Goal: Transaction & Acquisition: Subscribe to service/newsletter

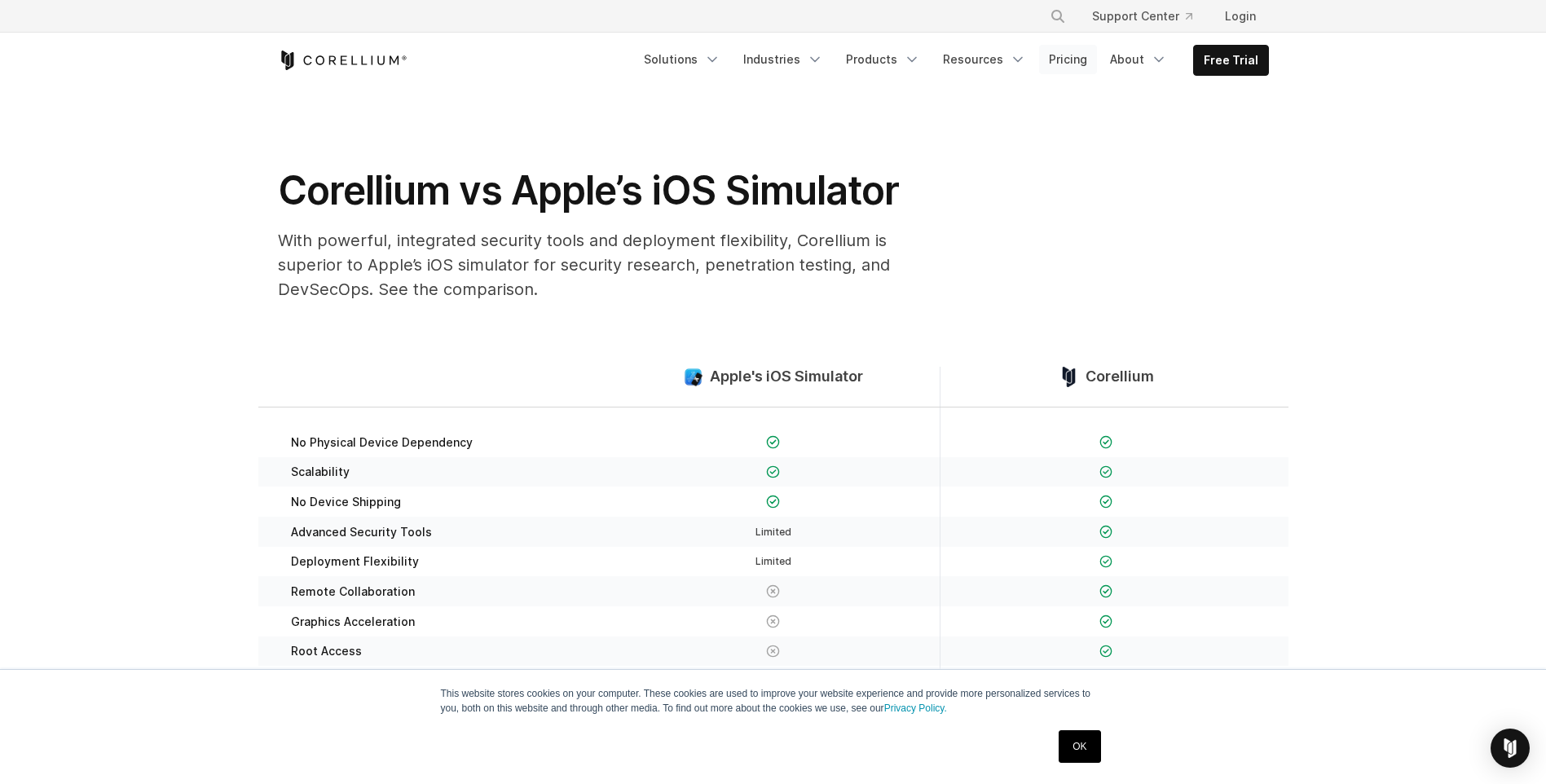
click at [1089, 66] on link "Pricing" at bounding box center [1068, 59] width 58 height 30
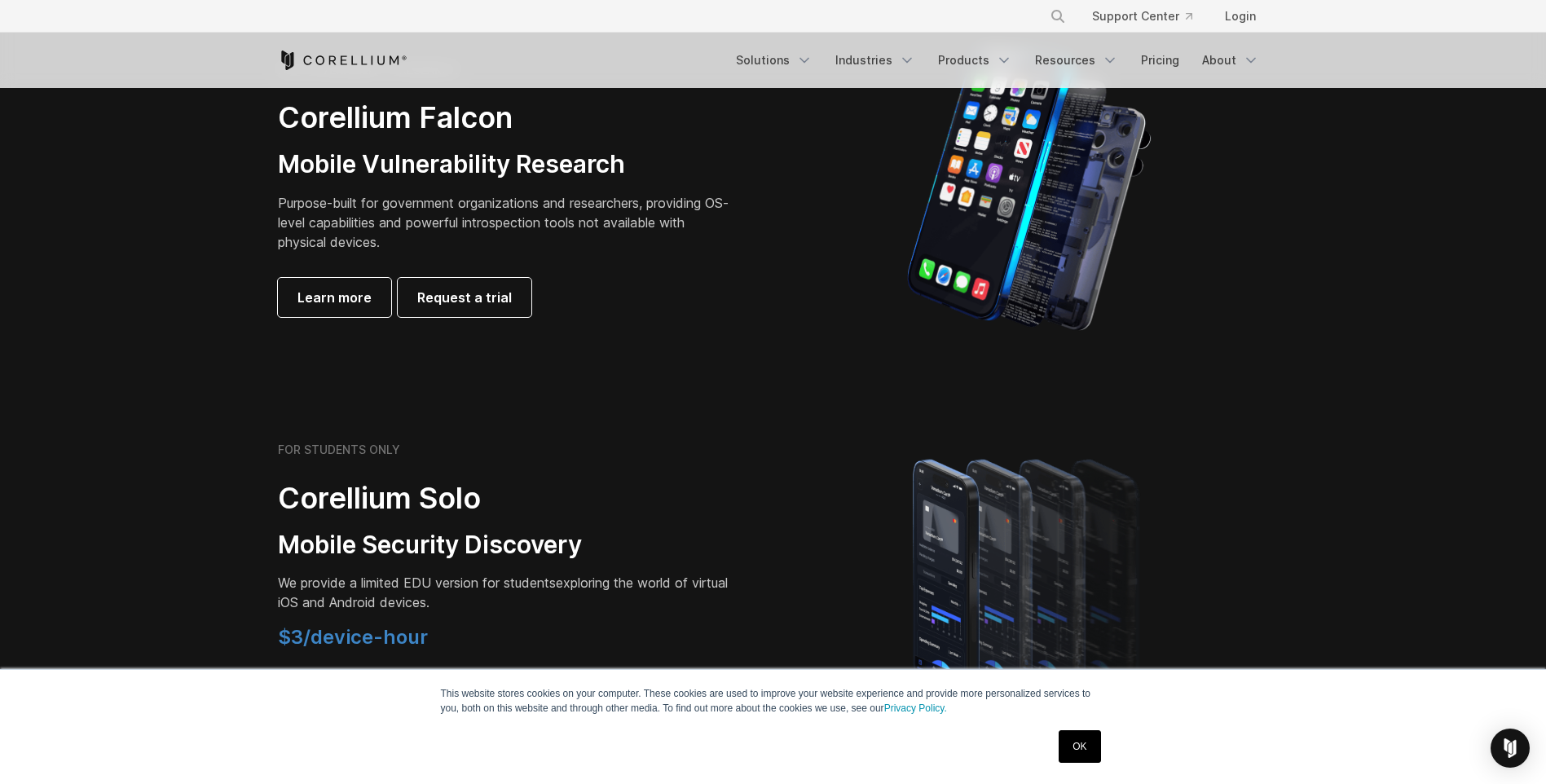
scroll to position [1059, 0]
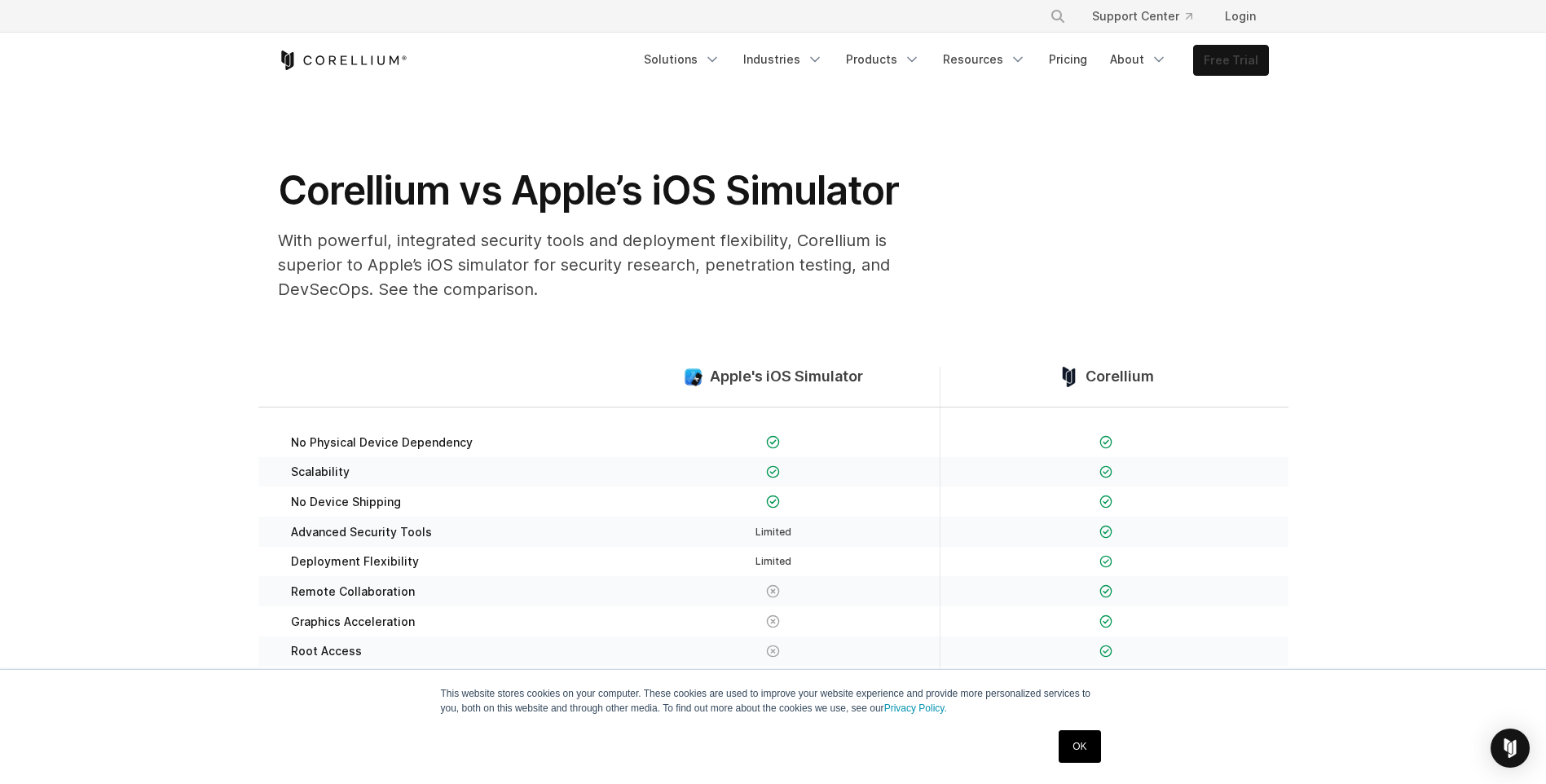
click at [1255, 53] on link "Free Trial" at bounding box center [1231, 60] width 74 height 30
